Goal: Check status: Check status

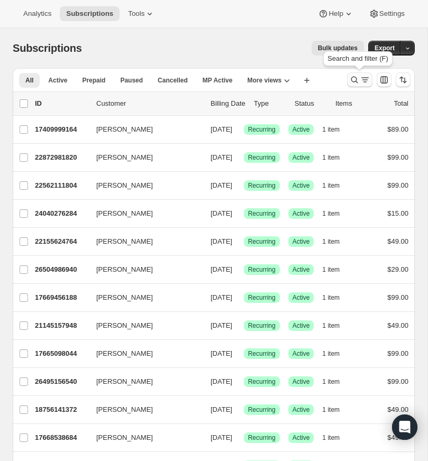
click at [351, 75] on icon "Search and filter results" at bounding box center [354, 80] width 11 height 11
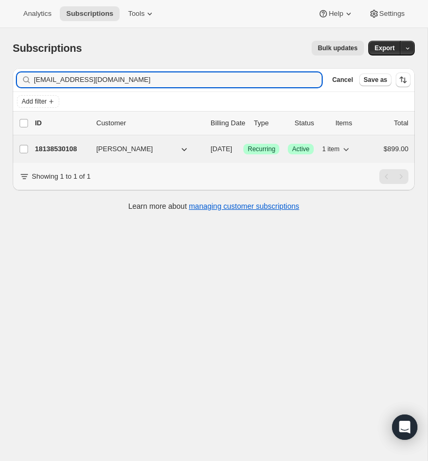
type input "[EMAIL_ADDRESS][DOMAIN_NAME]"
click at [65, 148] on p "18138530108" at bounding box center [61, 149] width 53 height 11
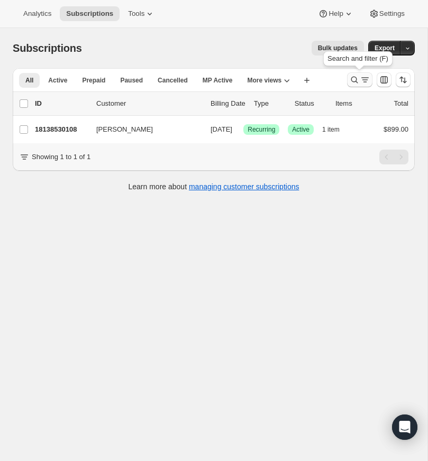
click at [354, 77] on icon "Search and filter results" at bounding box center [354, 80] width 11 height 11
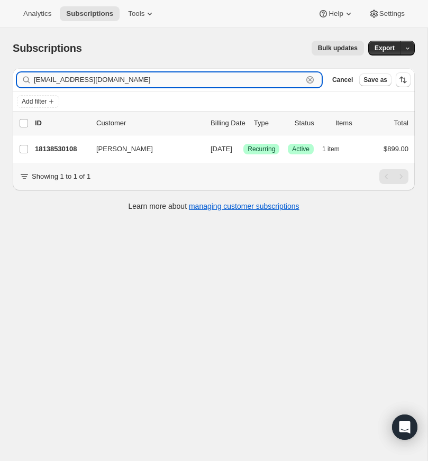
drag, startPoint x: 310, startPoint y: 77, endPoint x: 261, endPoint y: 81, distance: 48.8
click at [309, 77] on icon "button" at bounding box center [310, 80] width 11 height 11
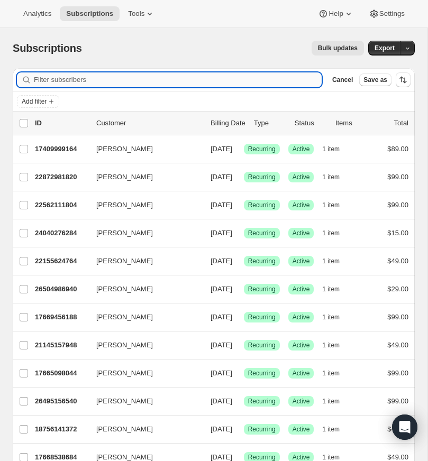
paste input "[PERSON_NAME][EMAIL_ADDRESS][DOMAIN_NAME]"
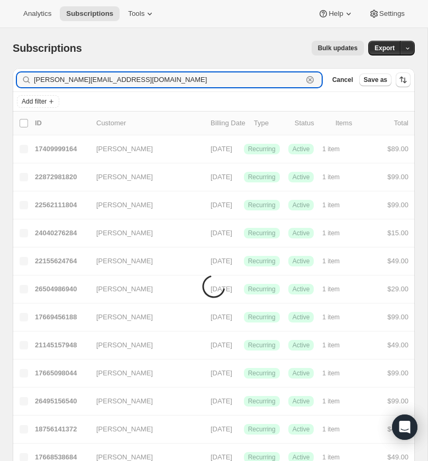
type input "[PERSON_NAME][EMAIL_ADDRESS][DOMAIN_NAME]"
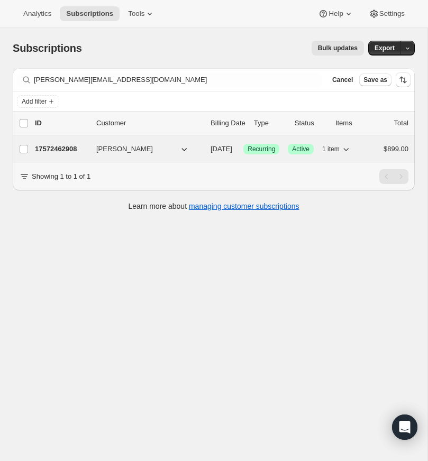
click at [58, 148] on p "17572462908" at bounding box center [61, 149] width 53 height 11
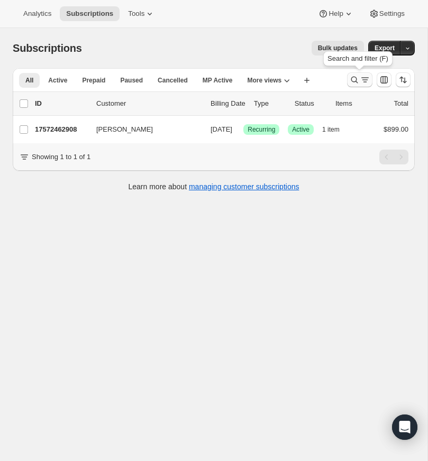
click at [353, 76] on icon "Search and filter results" at bounding box center [354, 80] width 11 height 11
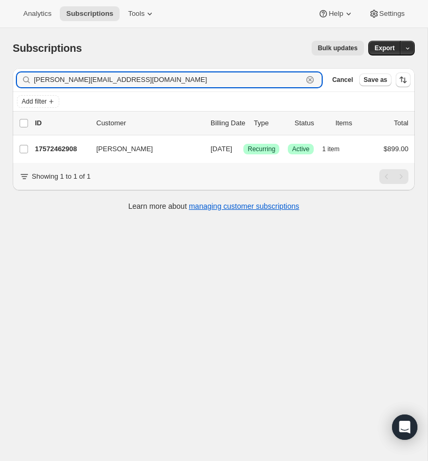
drag, startPoint x: 311, startPoint y: 77, endPoint x: 121, endPoint y: 89, distance: 190.2
click at [311, 77] on icon "button" at bounding box center [310, 80] width 11 height 11
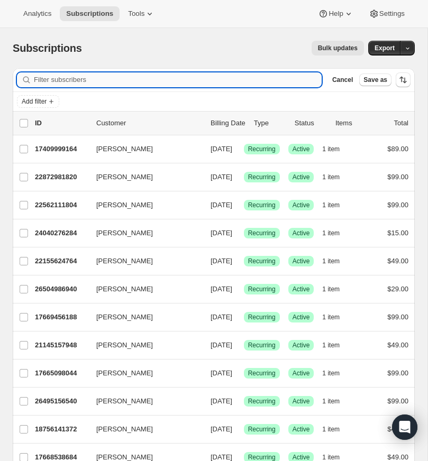
paste input "[EMAIL_ADDRESS][DOMAIN_NAME]"
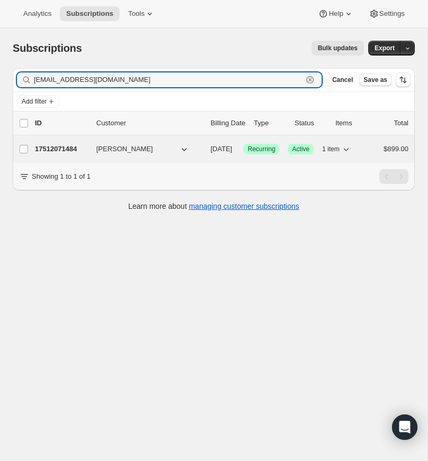
type input "[EMAIL_ADDRESS][DOMAIN_NAME]"
click at [65, 147] on p "17512071484" at bounding box center [61, 149] width 53 height 11
